Goal: Navigation & Orientation: Find specific page/section

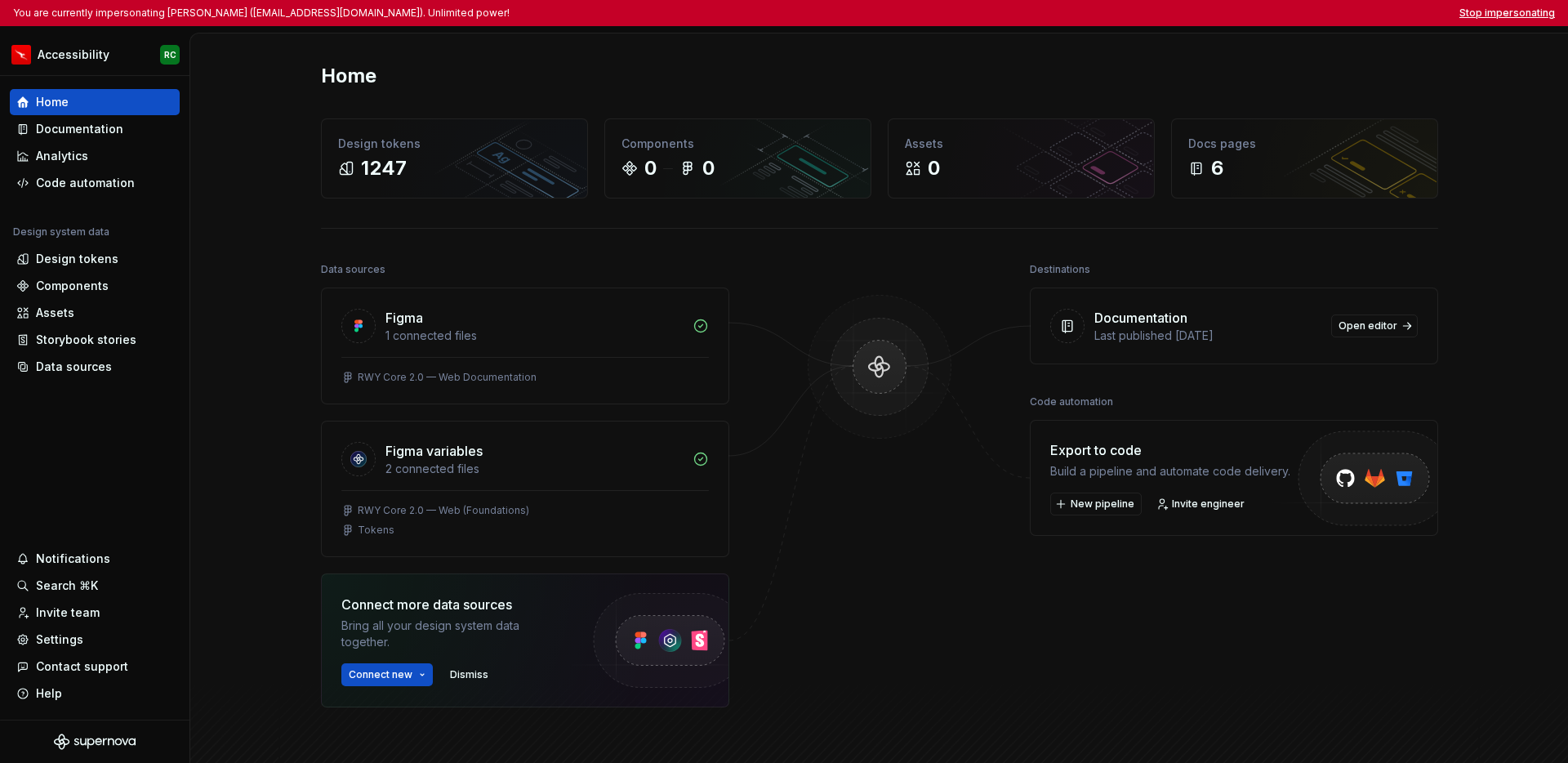
click at [1488, 10] on button "Stop impersonating" at bounding box center [1507, 13] width 96 height 13
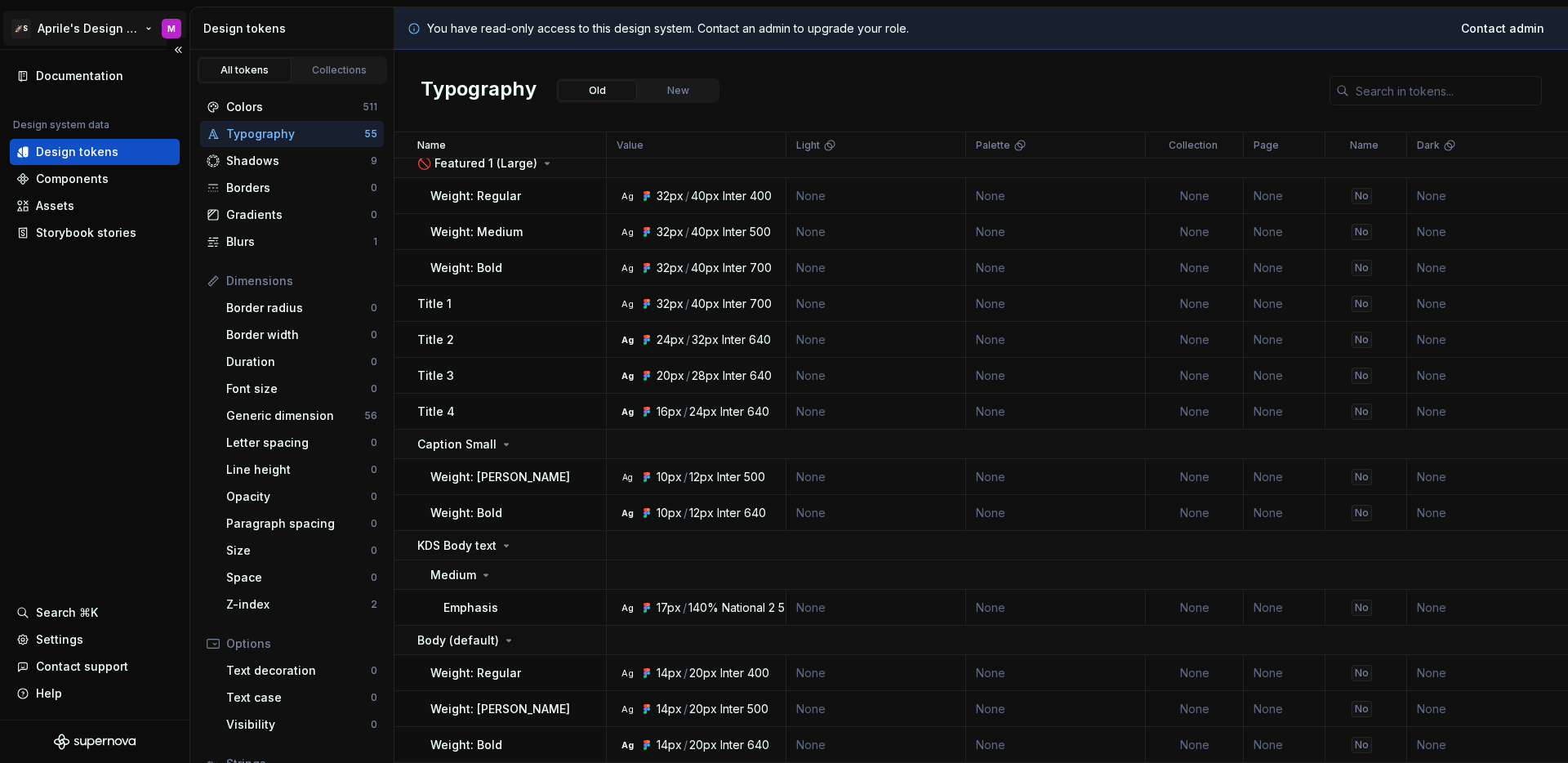
click at [113, 36] on html "🚀S Aprile's Design System M Documentation Design system data Design tokens Comp…" at bounding box center [784, 382] width 1568 height 763
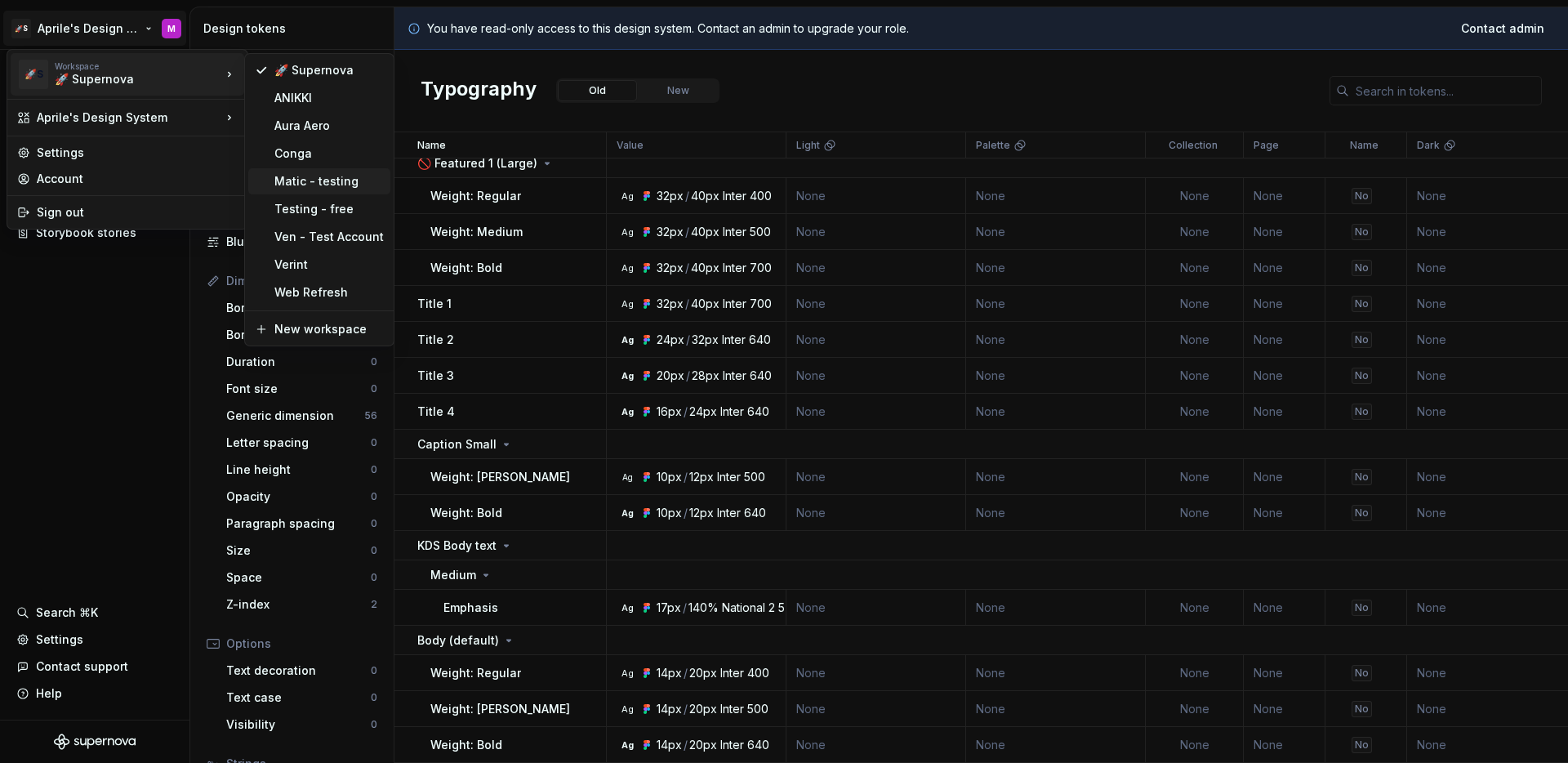
click at [324, 184] on div "Matic - testing" at bounding box center [329, 181] width 109 height 16
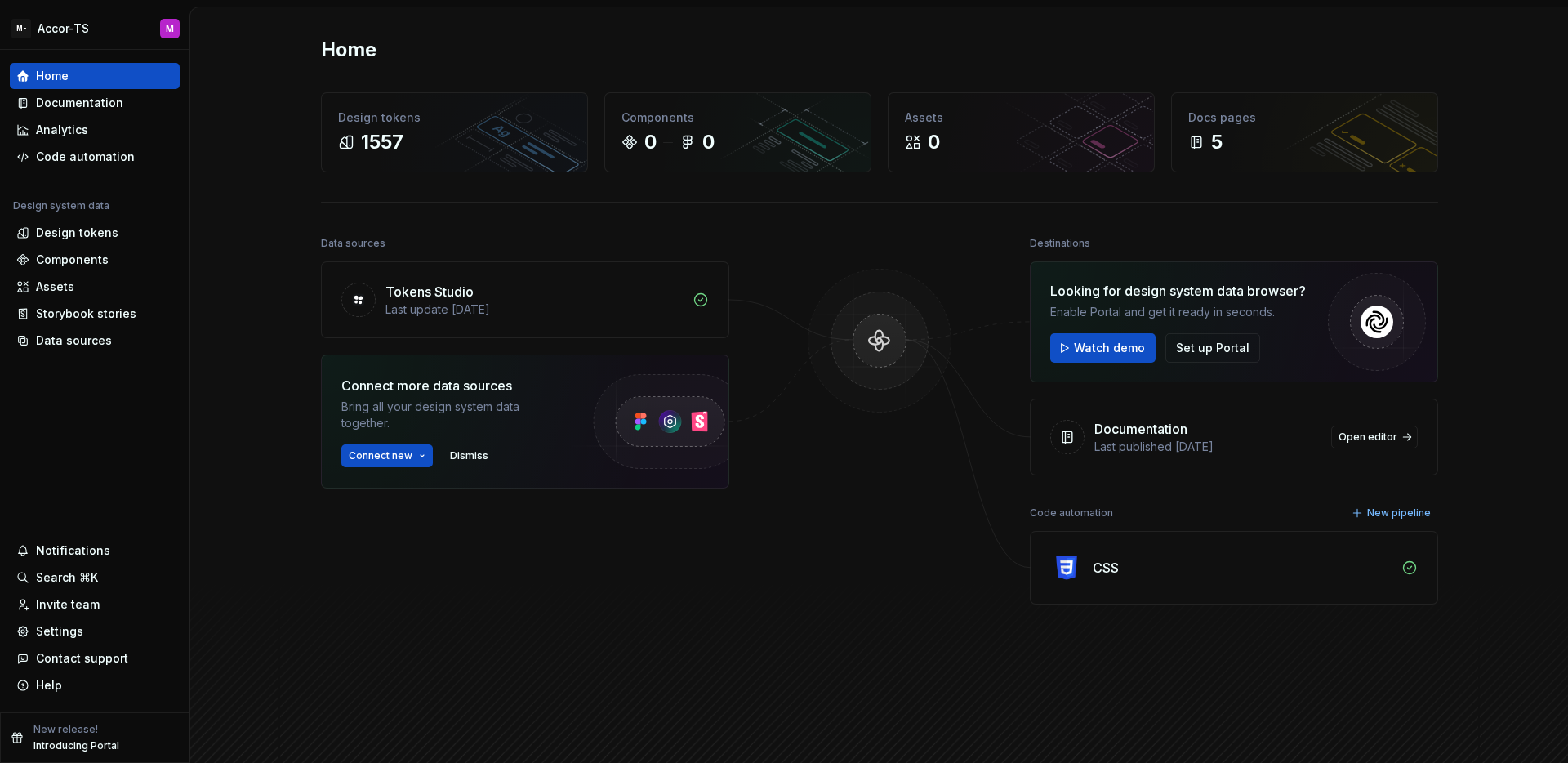
click at [270, 304] on div "Home Design tokens 1557 Components 0 0 Assets 0 Docs pages 5 Data sources Token…" at bounding box center [879, 396] width 1378 height 778
